Goal: Transaction & Acquisition: Book appointment/travel/reservation

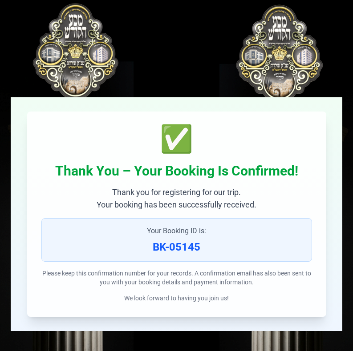
scroll to position [5, 0]
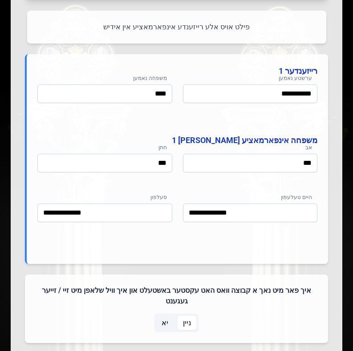
scroll to position [492, 0]
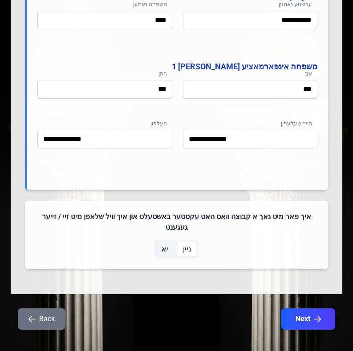
click at [47, 311] on button "Back" at bounding box center [42, 319] width 48 height 21
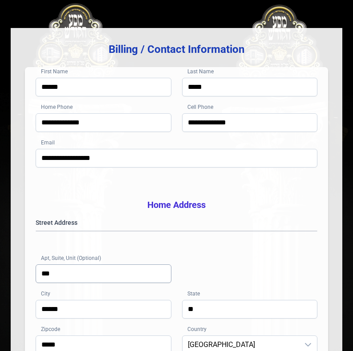
scroll to position [89, 0]
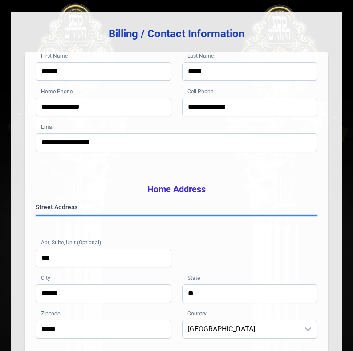
click at [36, 216] on gmp-place-autocomplete at bounding box center [36, 216] width 0 height 0
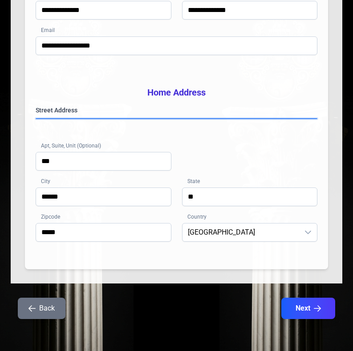
scroll to position [199, 0]
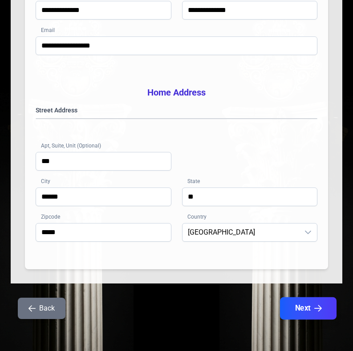
click at [304, 314] on button "Next" at bounding box center [308, 309] width 56 height 22
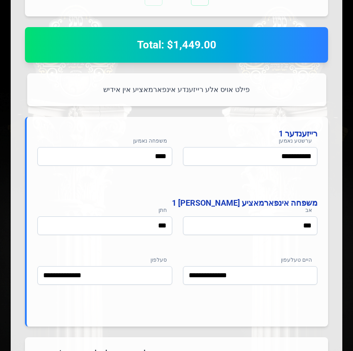
scroll to position [492, 0]
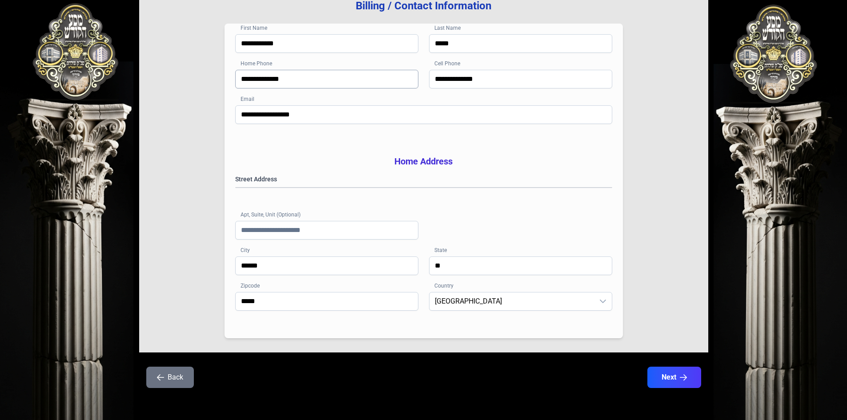
scroll to position [130, 0]
click at [236, 188] on gmp-place-autocomplete at bounding box center [236, 188] width 0 height 0
click at [670, 375] on button "Next" at bounding box center [674, 378] width 56 height 22
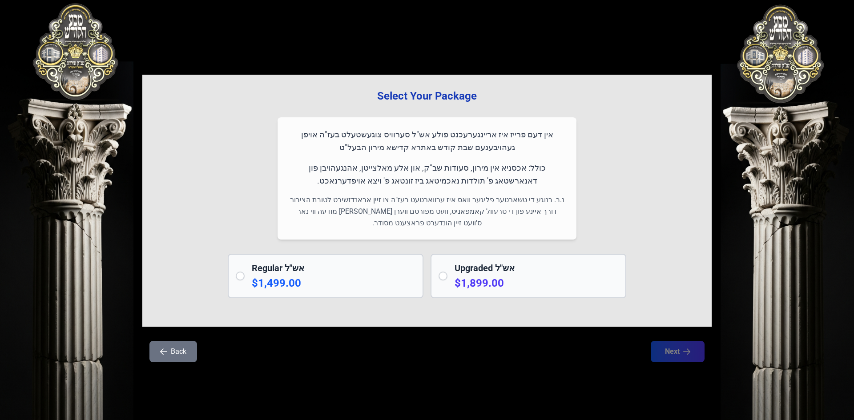
click at [455, 270] on h2 "Upgraded אש"ל" at bounding box center [537, 268] width 164 height 12
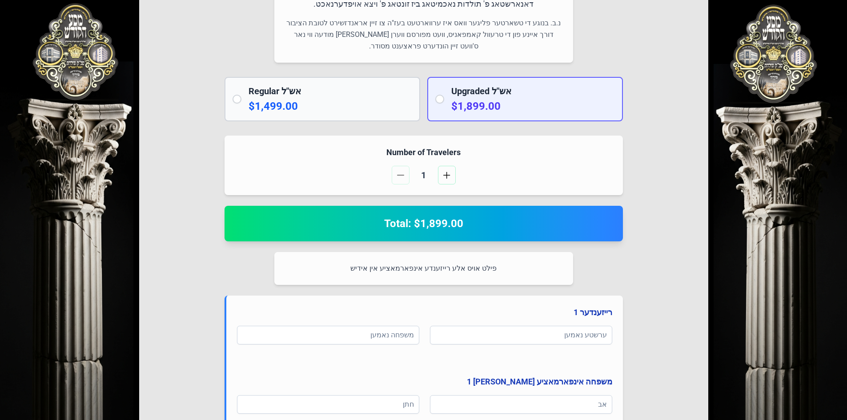
scroll to position [175, 0]
